Goal: Task Accomplishment & Management: Complete application form

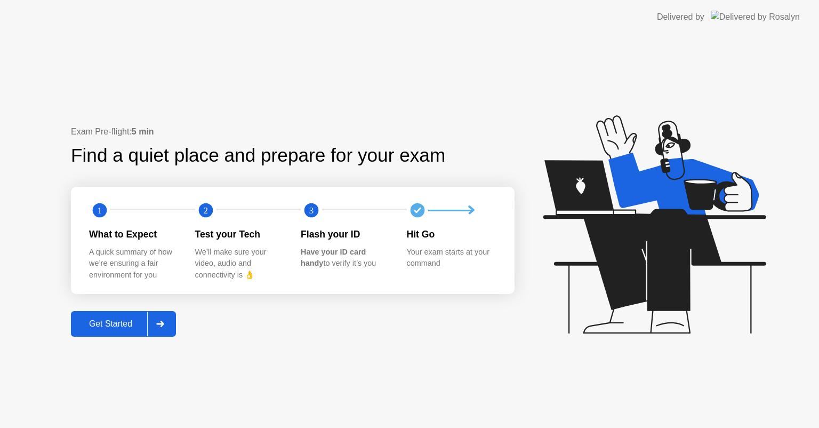
click at [112, 323] on div "Get Started" at bounding box center [110, 324] width 73 height 10
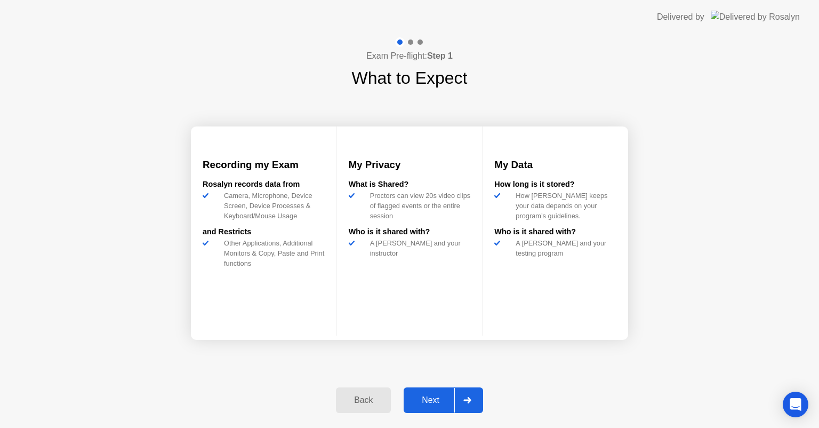
click at [434, 398] on div "Next" at bounding box center [430, 400] width 47 height 10
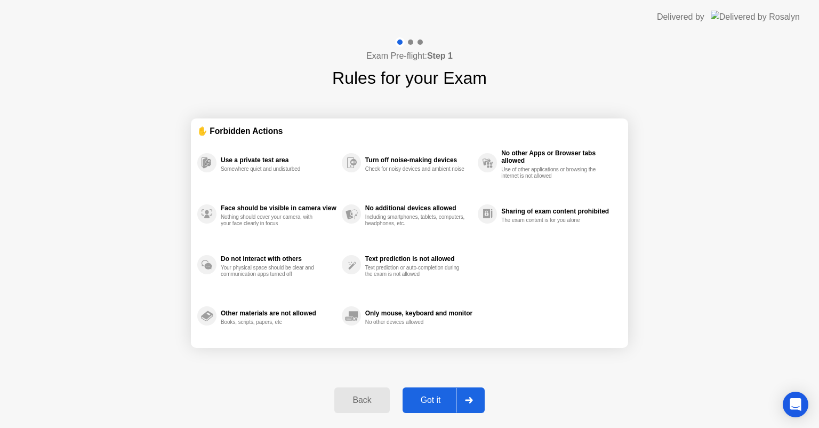
click at [434, 398] on div "Got it" at bounding box center [431, 400] width 50 height 10
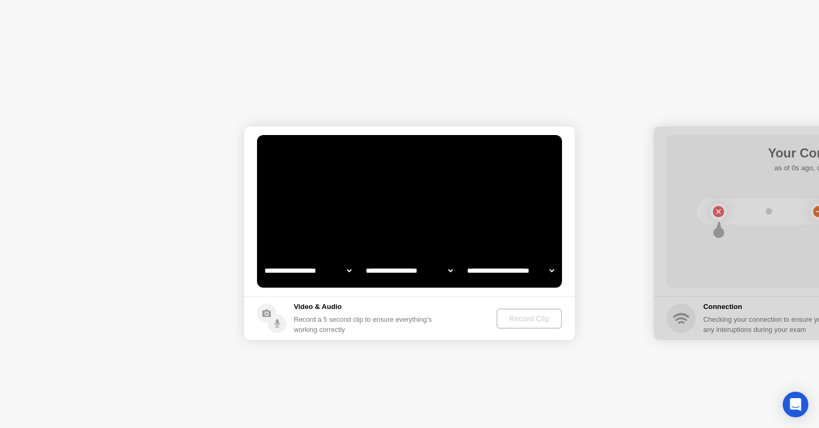
select select "**********"
select select "*******"
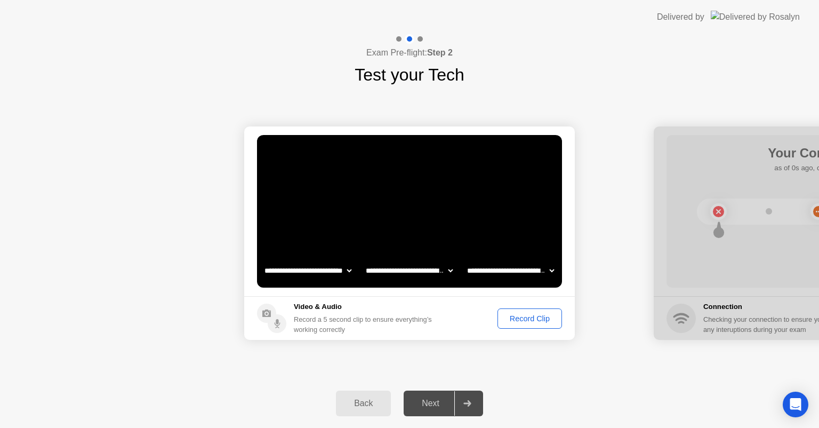
click at [527, 319] on div "Record Clip" at bounding box center [529, 318] width 57 height 9
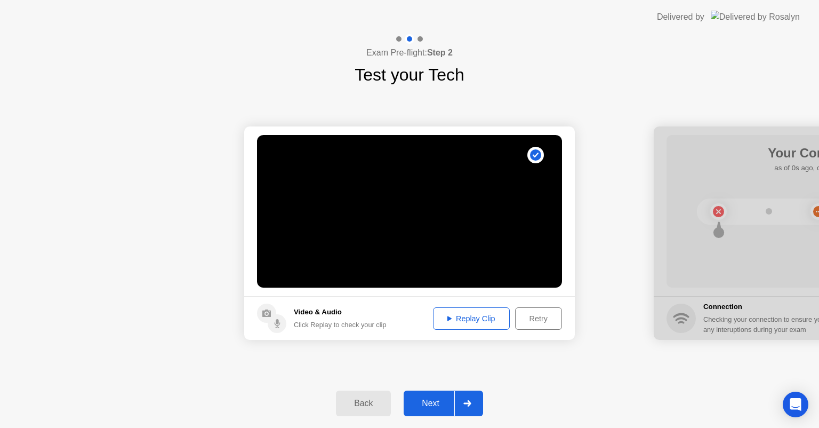
click at [422, 403] on div "Next" at bounding box center [430, 403] width 47 height 10
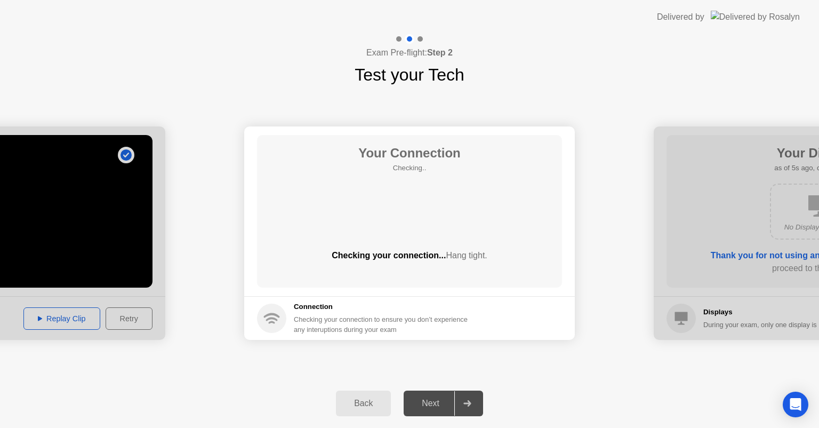
click at [65, 316] on div at bounding box center [0, 232] width 331 height 213
click at [40, 317] on div at bounding box center [0, 232] width 331 height 213
drag, startPoint x: 59, startPoint y: 250, endPoint x: 252, endPoint y: 268, distance: 193.8
drag, startPoint x: 201, startPoint y: 257, endPoint x: 275, endPoint y: 257, distance: 74.1
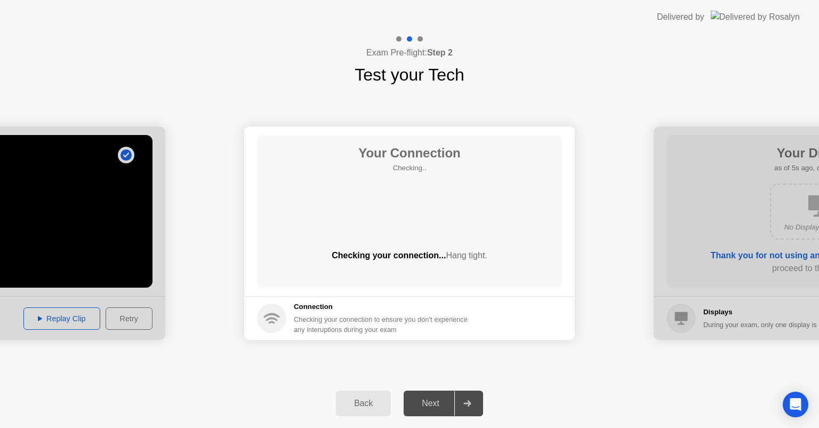
click at [342, 396] on button "Back" at bounding box center [363, 403] width 55 height 26
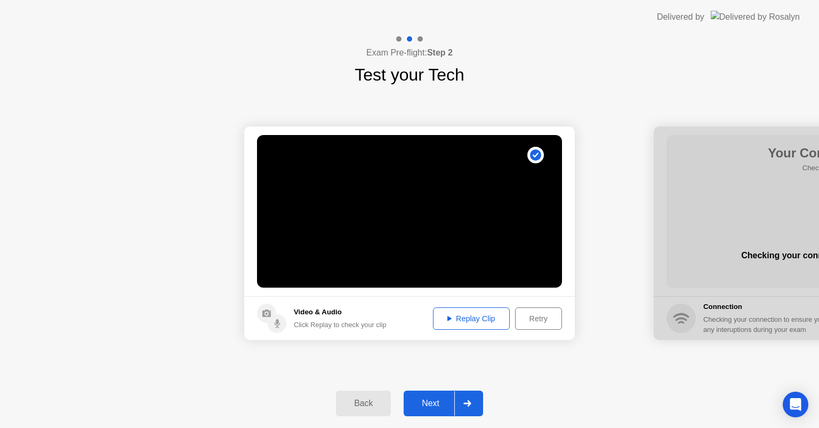
click at [480, 318] on div "Replay Clip" at bounding box center [471, 318] width 69 height 9
click at [448, 317] on icon at bounding box center [449, 318] width 4 height 5
click at [420, 401] on div "Next" at bounding box center [430, 403] width 47 height 10
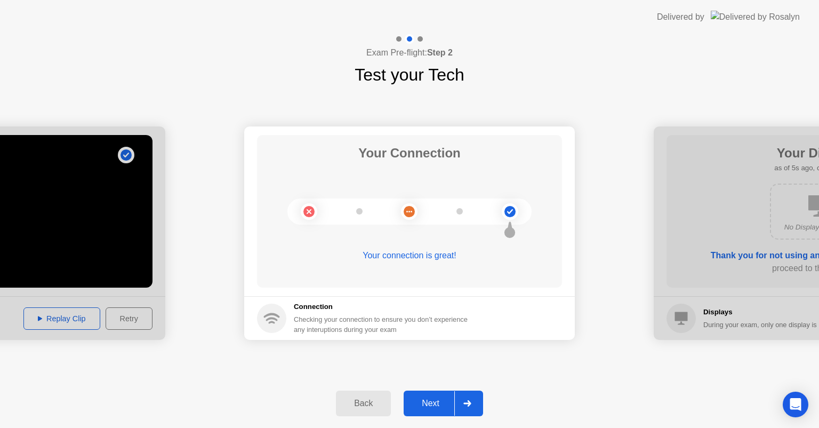
click at [343, 399] on div "Back" at bounding box center [363, 403] width 49 height 10
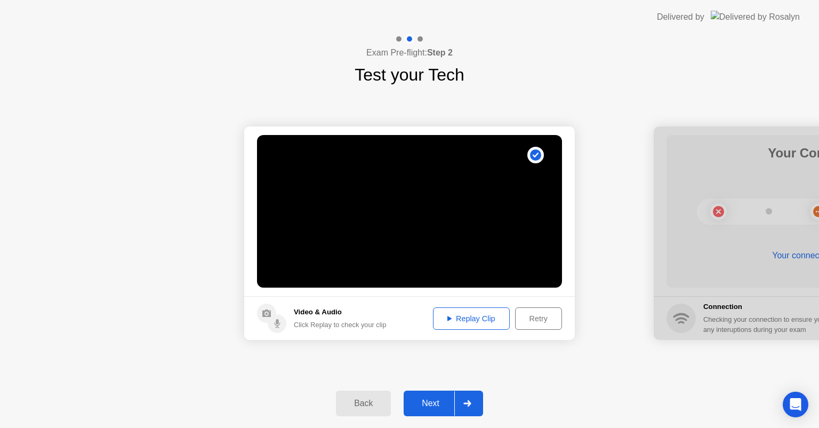
click at [547, 314] on div "Retry" at bounding box center [538, 318] width 39 height 9
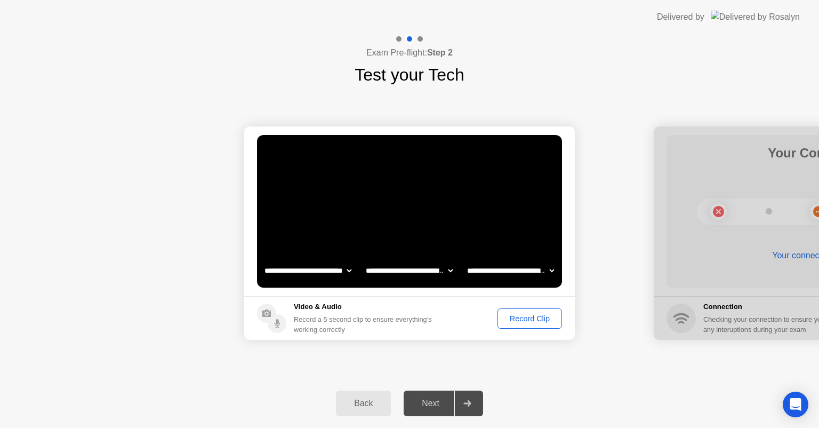
click at [511, 314] on div "Record Clip" at bounding box center [529, 318] width 57 height 9
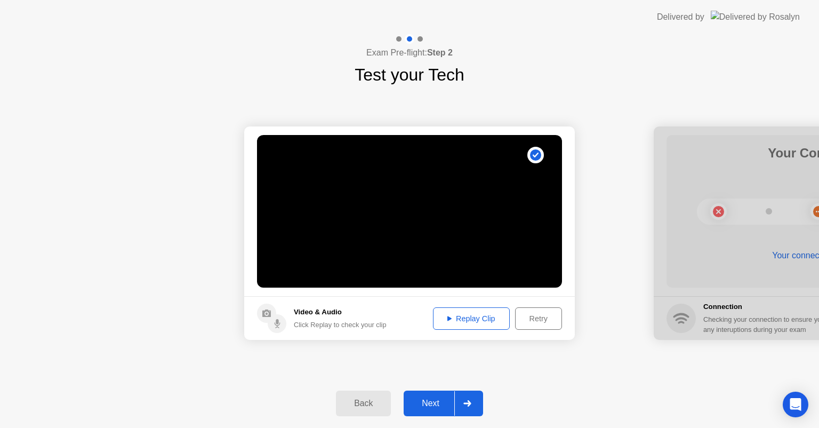
click at [459, 316] on div "Replay Clip" at bounding box center [471, 318] width 69 height 9
click at [432, 395] on button "Next" at bounding box center [443, 403] width 79 height 26
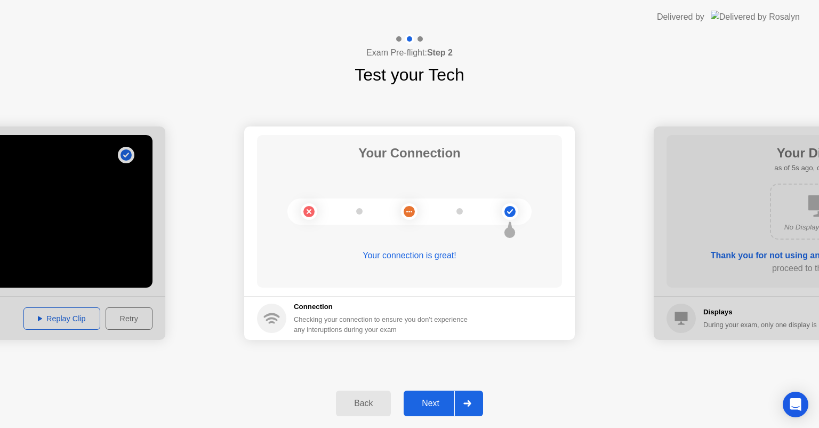
click at [432, 395] on button "Next" at bounding box center [443, 403] width 79 height 26
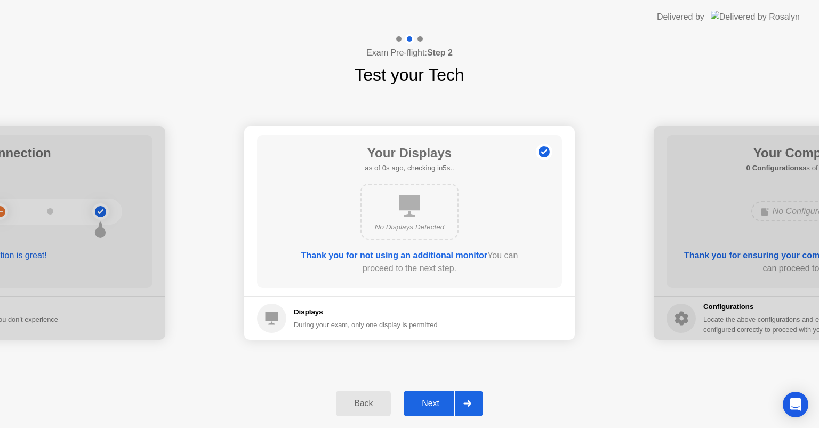
click at [430, 394] on button "Next" at bounding box center [443, 403] width 79 height 26
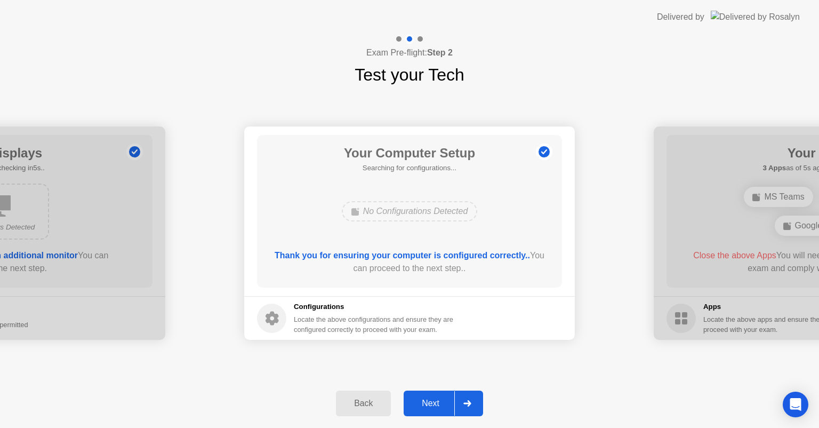
click at [430, 394] on button "Next" at bounding box center [443, 403] width 79 height 26
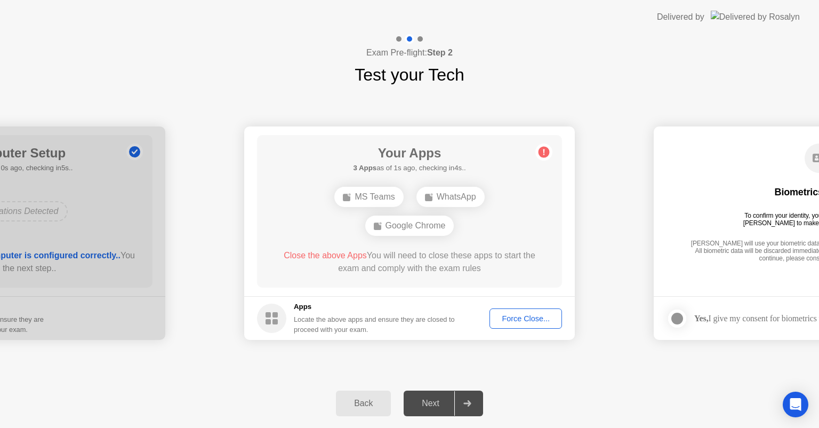
click at [514, 317] on div "Force Close..." at bounding box center [525, 318] width 65 height 9
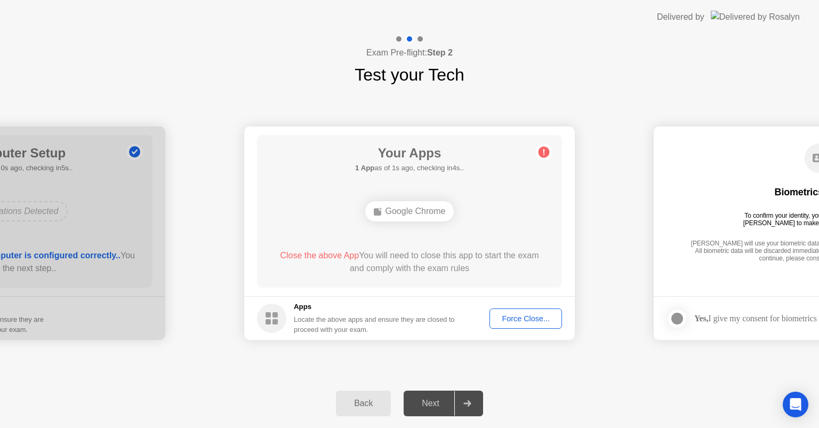
click at [430, 398] on div "Next" at bounding box center [430, 403] width 47 height 10
click at [430, 404] on div "Next" at bounding box center [430, 403] width 47 height 10
click at [443, 401] on div "Next" at bounding box center [430, 403] width 47 height 10
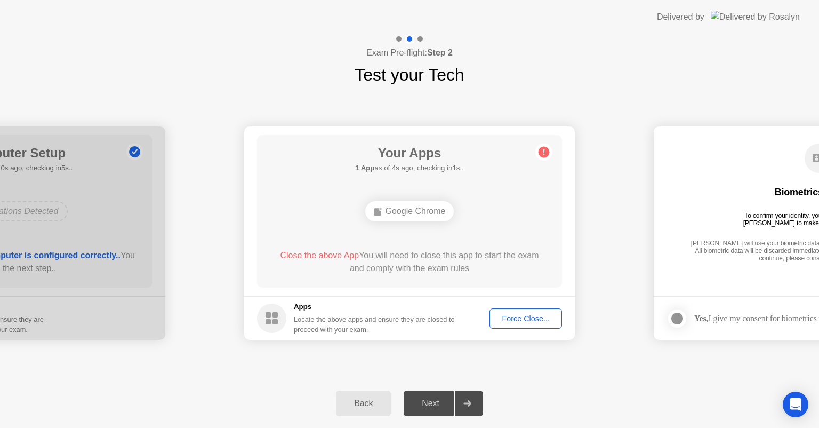
click at [443, 401] on div "Next" at bounding box center [430, 403] width 47 height 10
click at [432, 399] on div "Next" at bounding box center [430, 403] width 47 height 10
click at [522, 320] on div "Force Close..." at bounding box center [525, 318] width 65 height 9
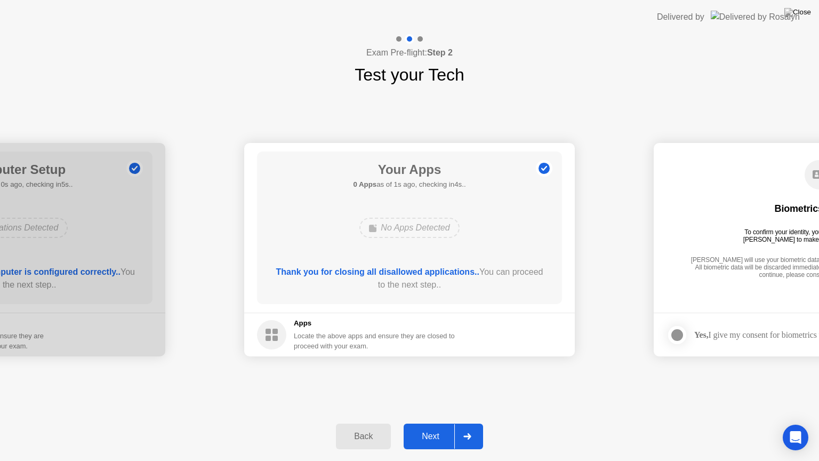
click at [436, 427] on div "Next" at bounding box center [430, 436] width 47 height 10
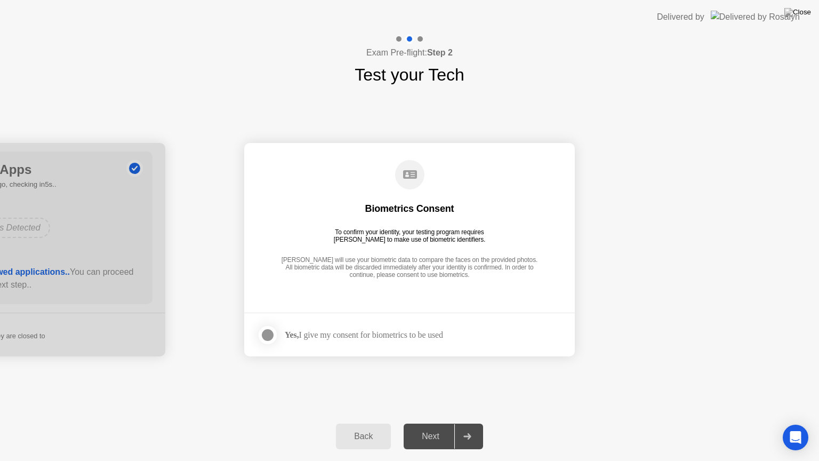
click at [436, 427] on div "Next" at bounding box center [430, 436] width 47 height 10
click at [265, 336] on div at bounding box center [267, 334] width 13 height 13
click at [430, 427] on div "Next" at bounding box center [430, 436] width 47 height 10
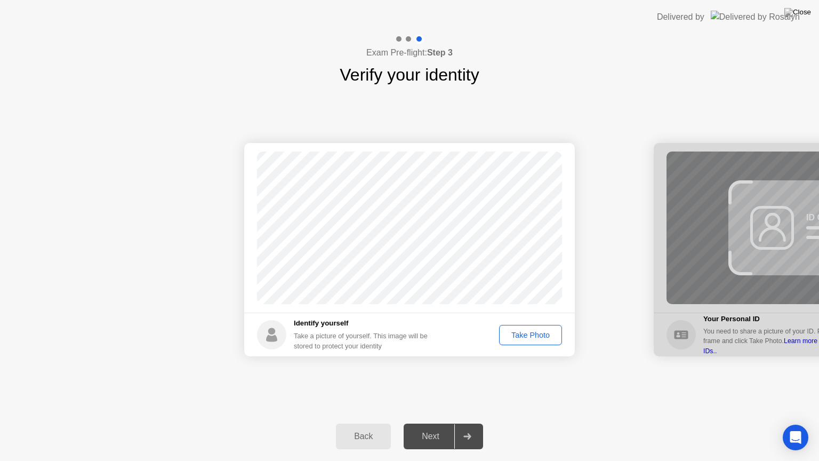
click at [519, 331] on div "Take Photo" at bounding box center [530, 335] width 55 height 9
click at [423, 427] on div "Next" at bounding box center [430, 436] width 47 height 10
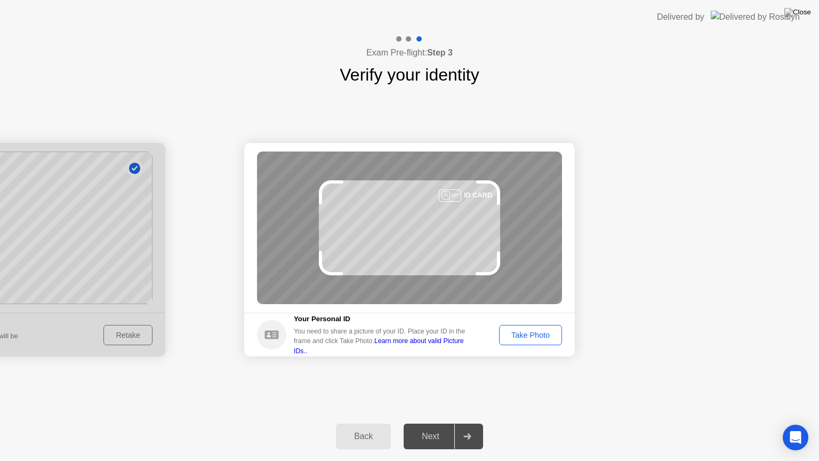
click at [510, 332] on div "Take Photo" at bounding box center [530, 335] width 55 height 9
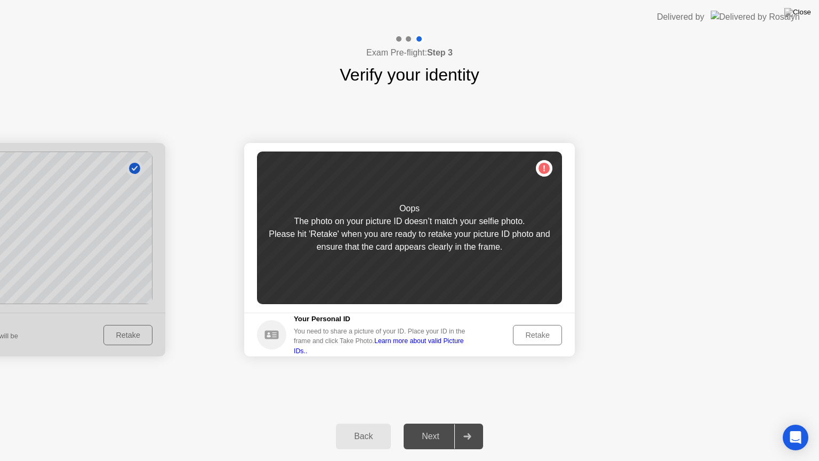
click at [527, 335] on div "Retake" at bounding box center [538, 335] width 42 height 9
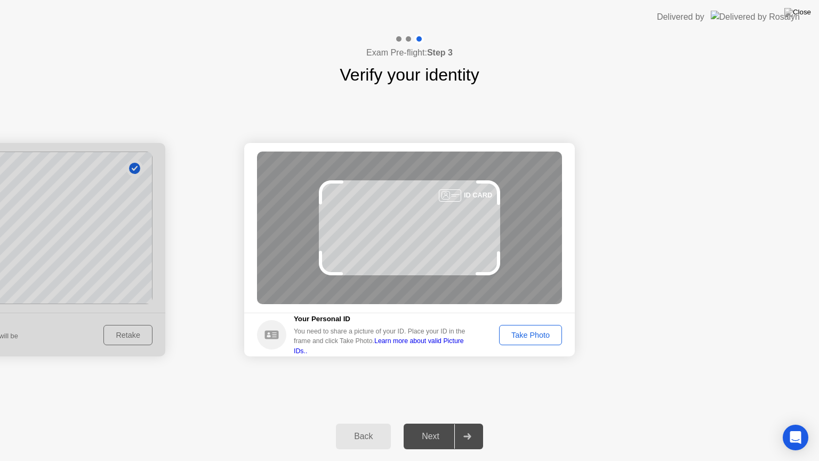
click at [524, 337] on div "Take Photo" at bounding box center [530, 335] width 55 height 9
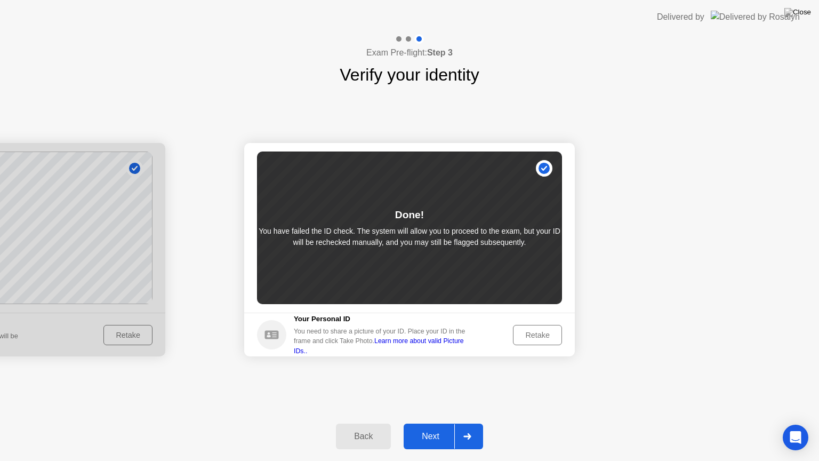
click at [434, 427] on div "Next" at bounding box center [430, 436] width 47 height 10
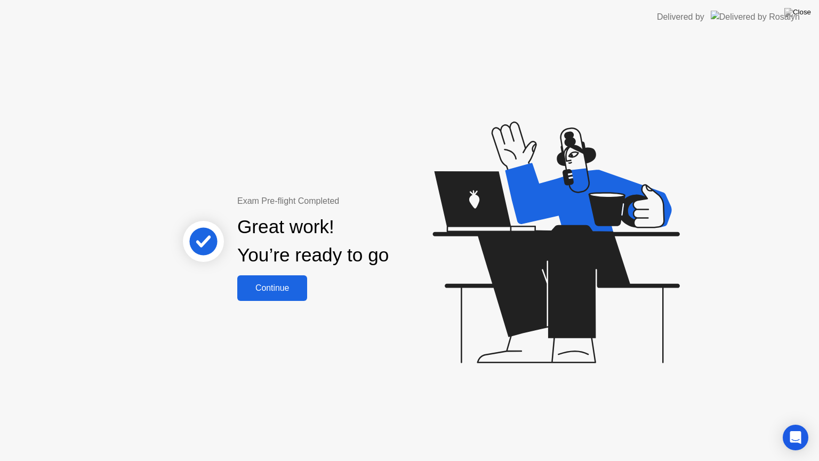
click at [287, 293] on div "Continue" at bounding box center [272, 288] width 63 height 10
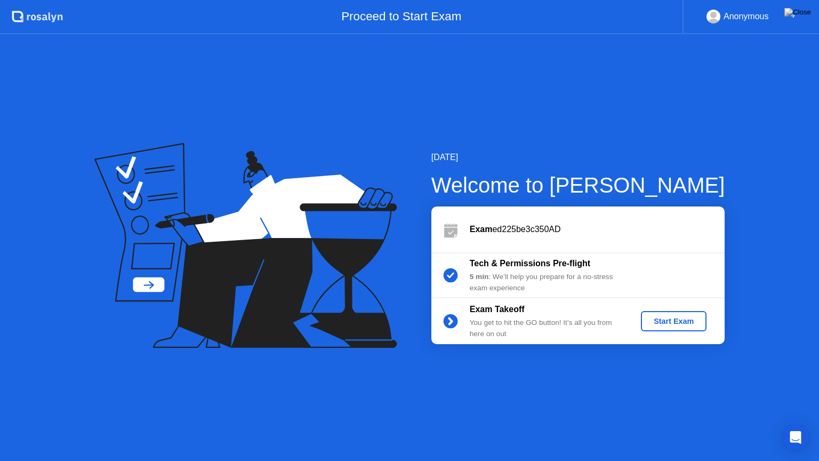
click at [678, 317] on div "Start Exam" at bounding box center [673, 321] width 57 height 9
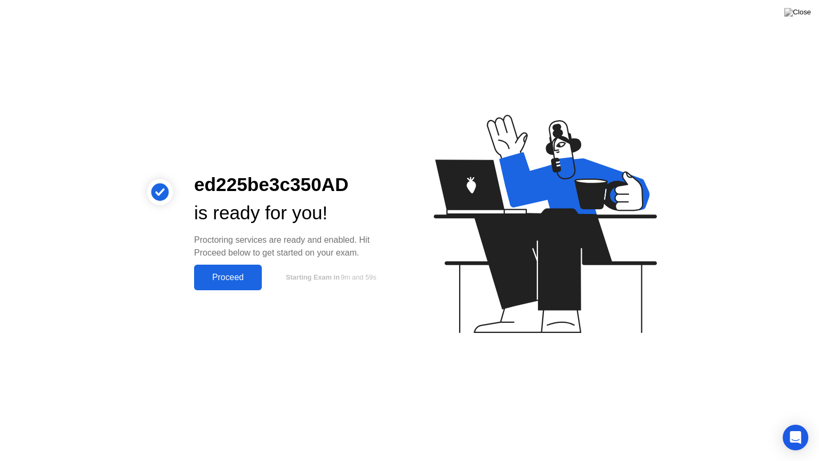
click at [230, 282] on div "Proceed" at bounding box center [227, 278] width 61 height 10
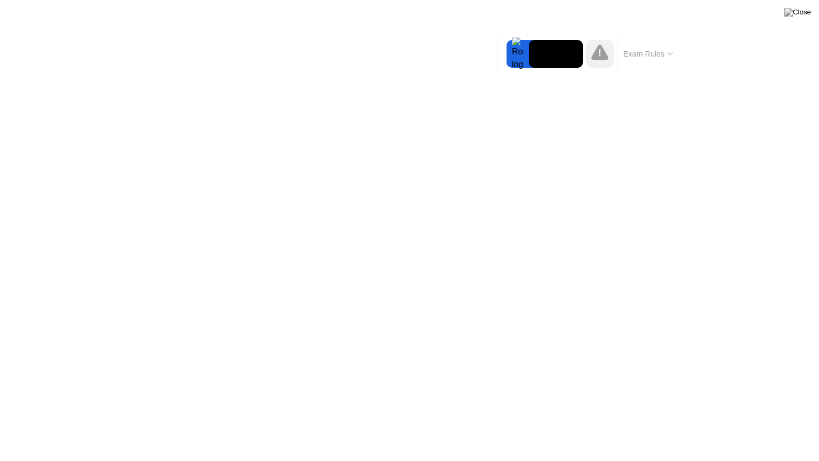
click at [620, 59] on button "Exam Rules" at bounding box center [648, 54] width 57 height 10
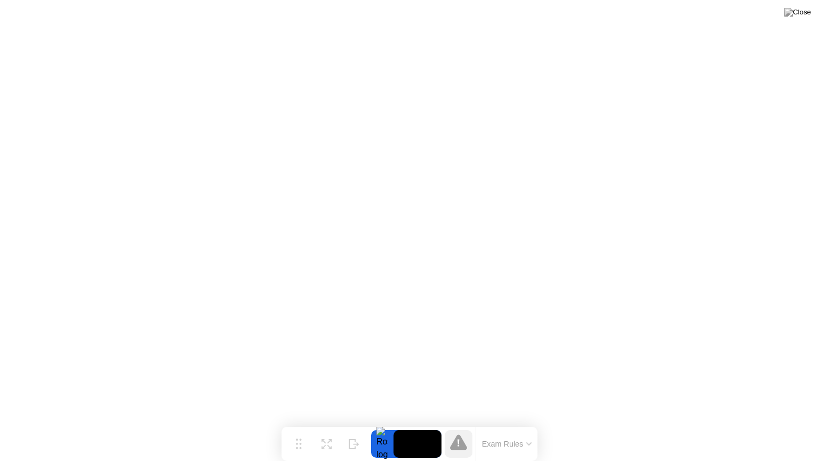
click at [462, 427] on icon at bounding box center [458, 441] width 17 height 15
click at [487, 427] on button "Exam Rules" at bounding box center [507, 444] width 57 height 10
